Goal: Transaction & Acquisition: Purchase product/service

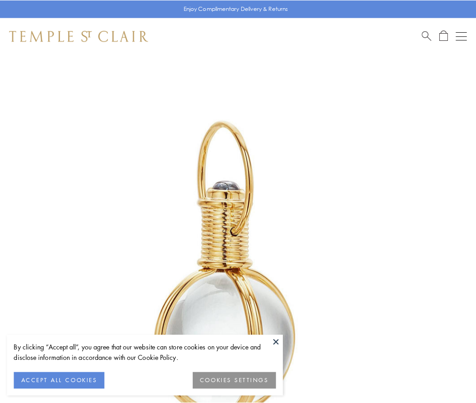
scroll to position [237, 0]
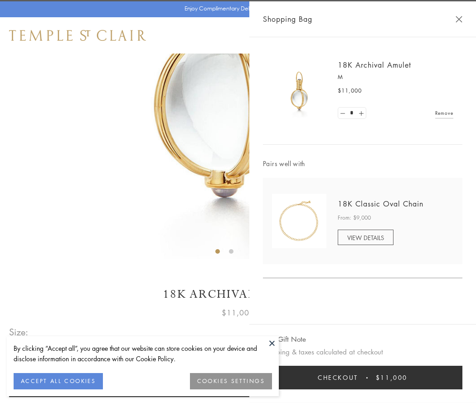
click at [363, 377] on button "Checkout $11,000" at bounding box center [362, 377] width 199 height 24
